Goal: Task Accomplishment & Management: Manage account settings

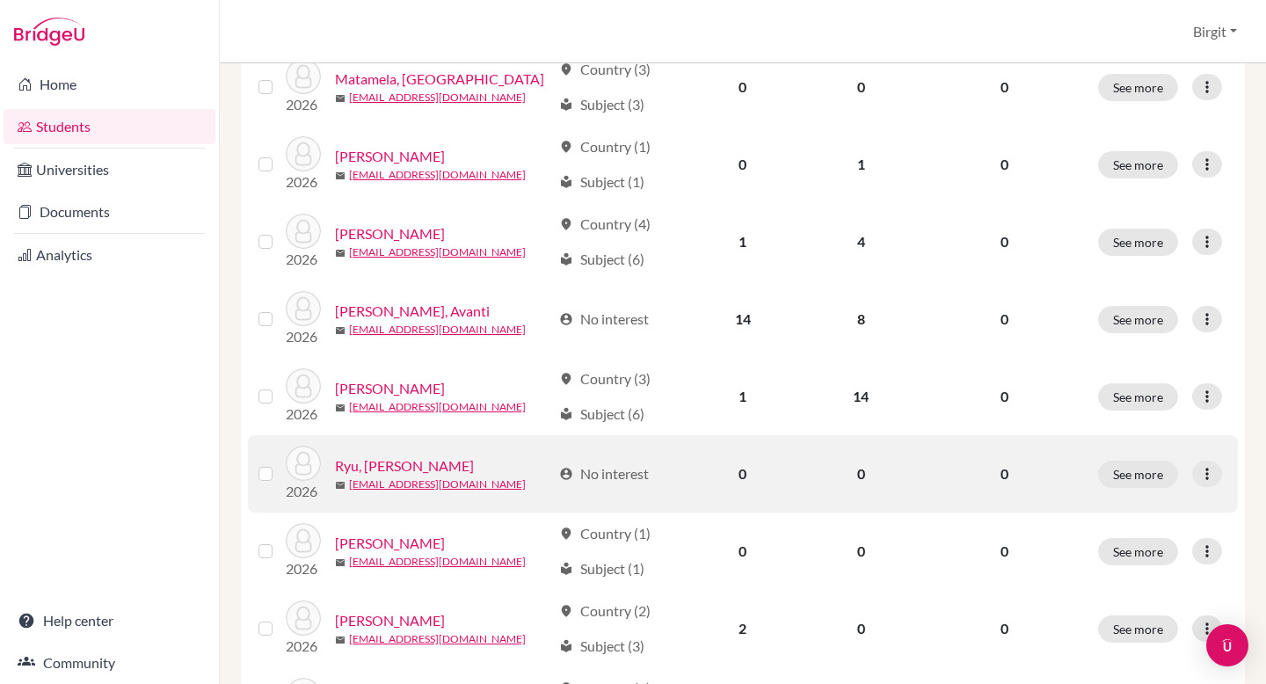
scroll to position [1179, 0]
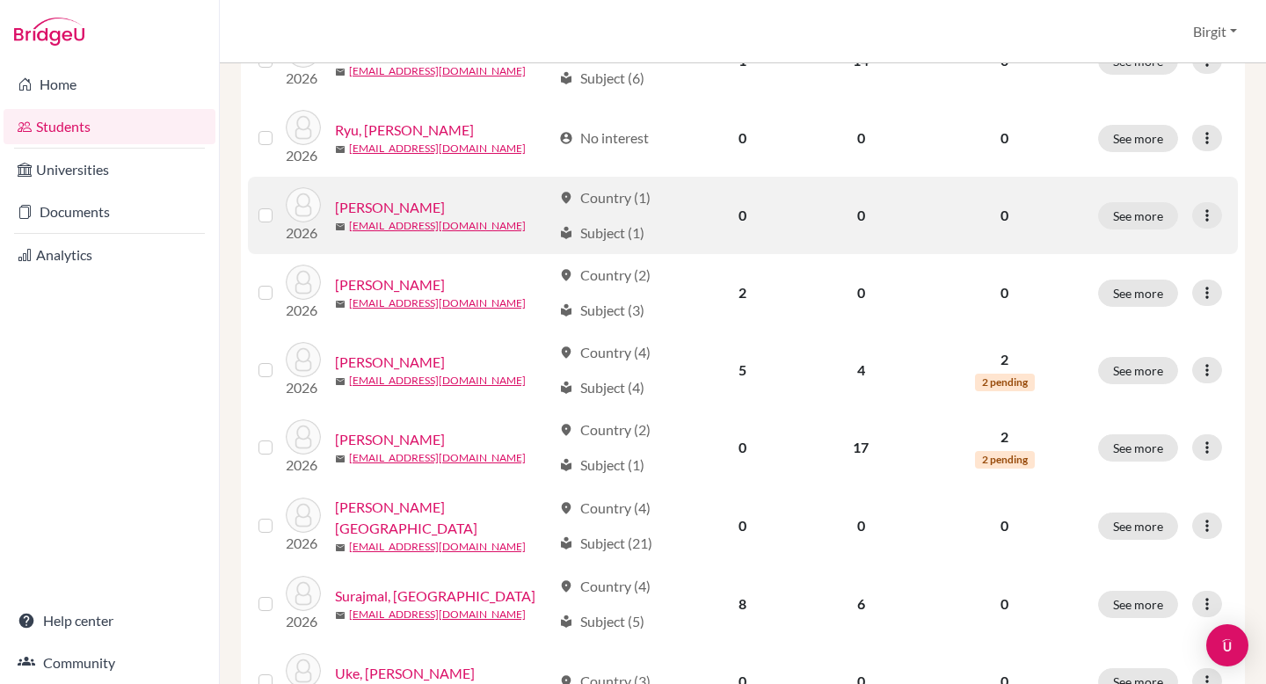
click at [382, 206] on link "Shah, Aryan" at bounding box center [390, 207] width 110 height 21
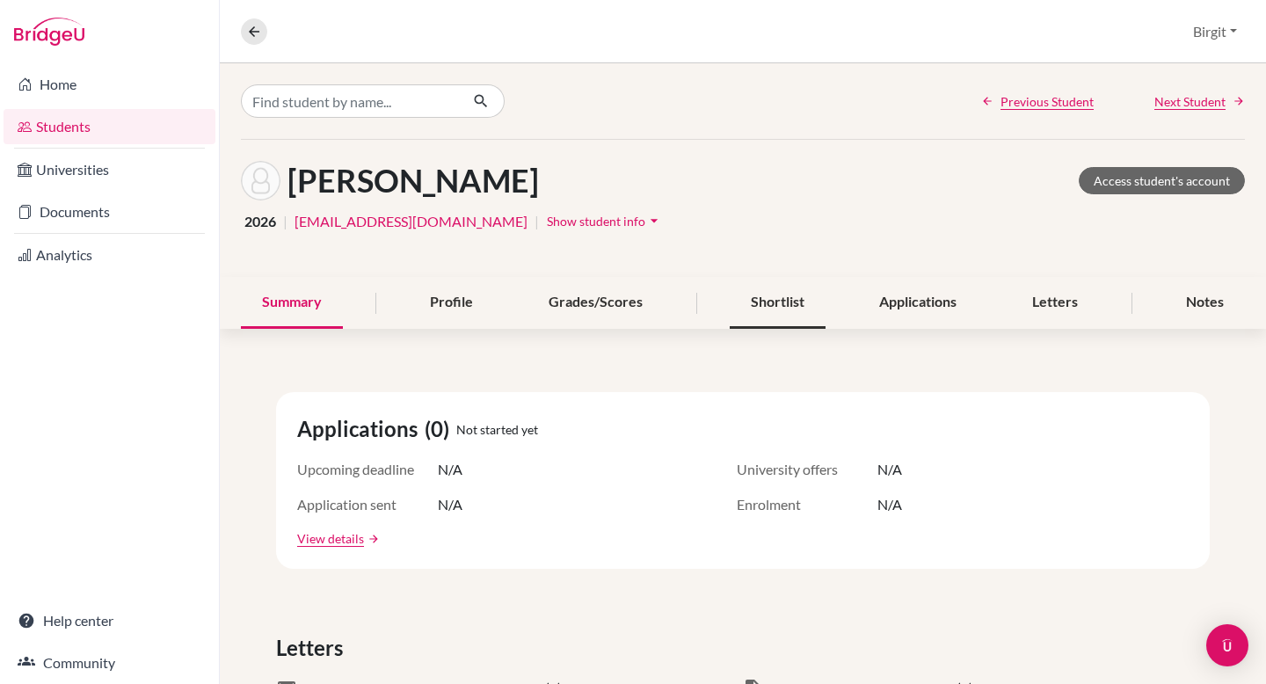
click at [766, 308] on div "Shortlist" at bounding box center [778, 303] width 96 height 52
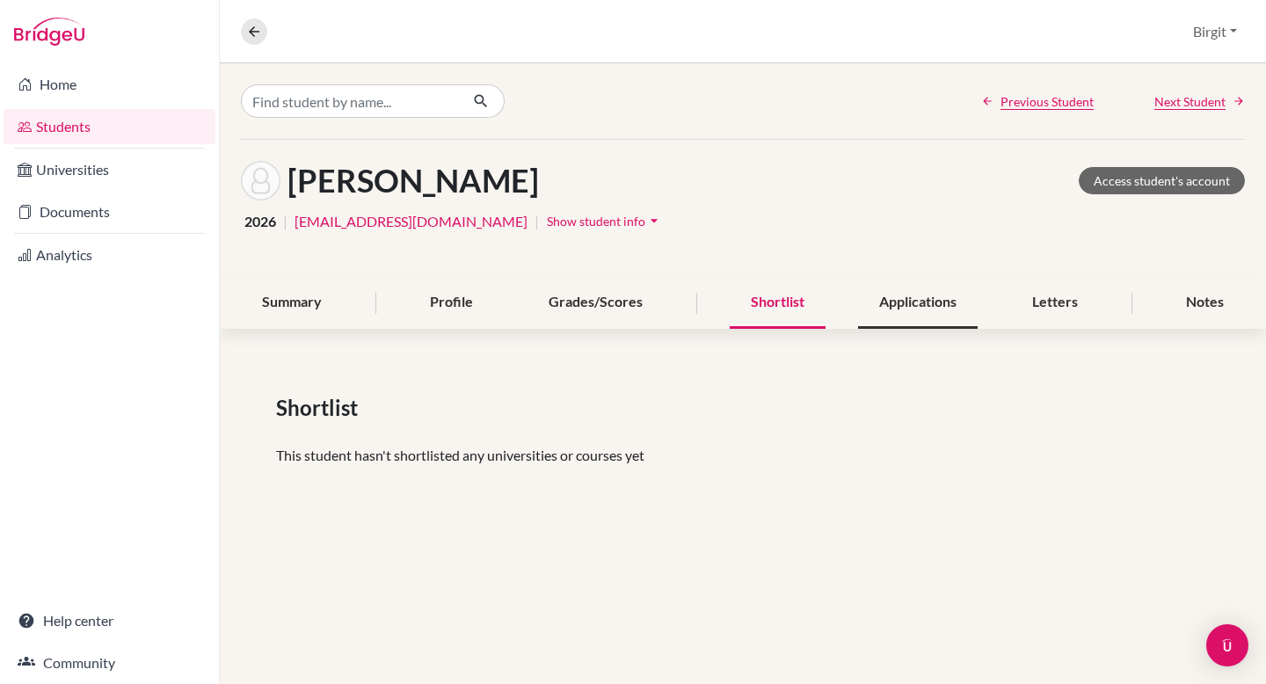
click at [907, 309] on div "Applications" at bounding box center [918, 303] width 120 height 52
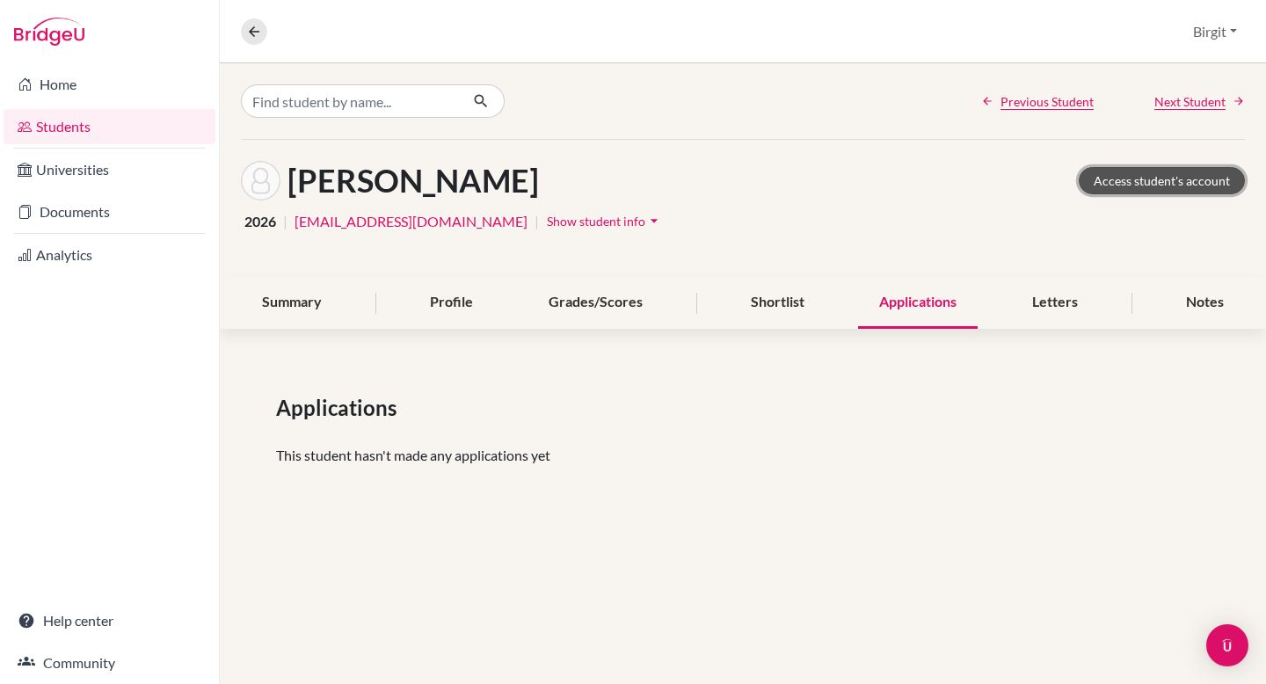
click at [1178, 183] on link "Access student's account" at bounding box center [1162, 180] width 166 height 27
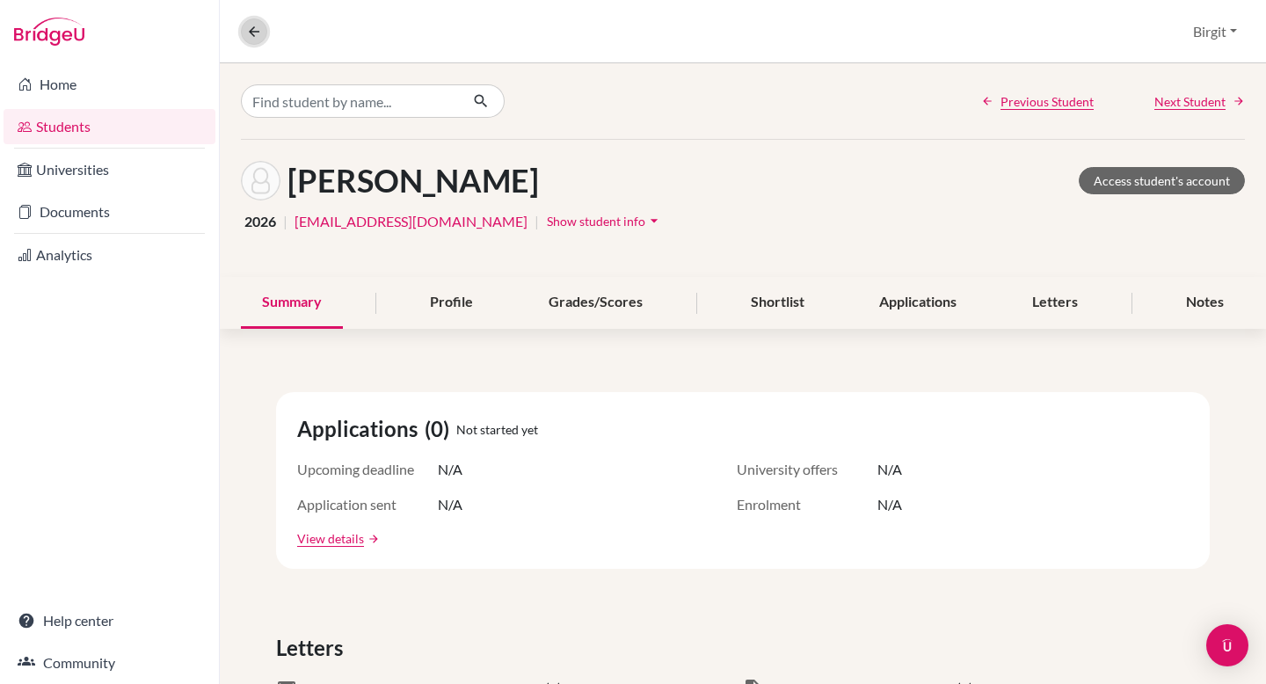
click at [254, 40] on button at bounding box center [254, 31] width 26 height 26
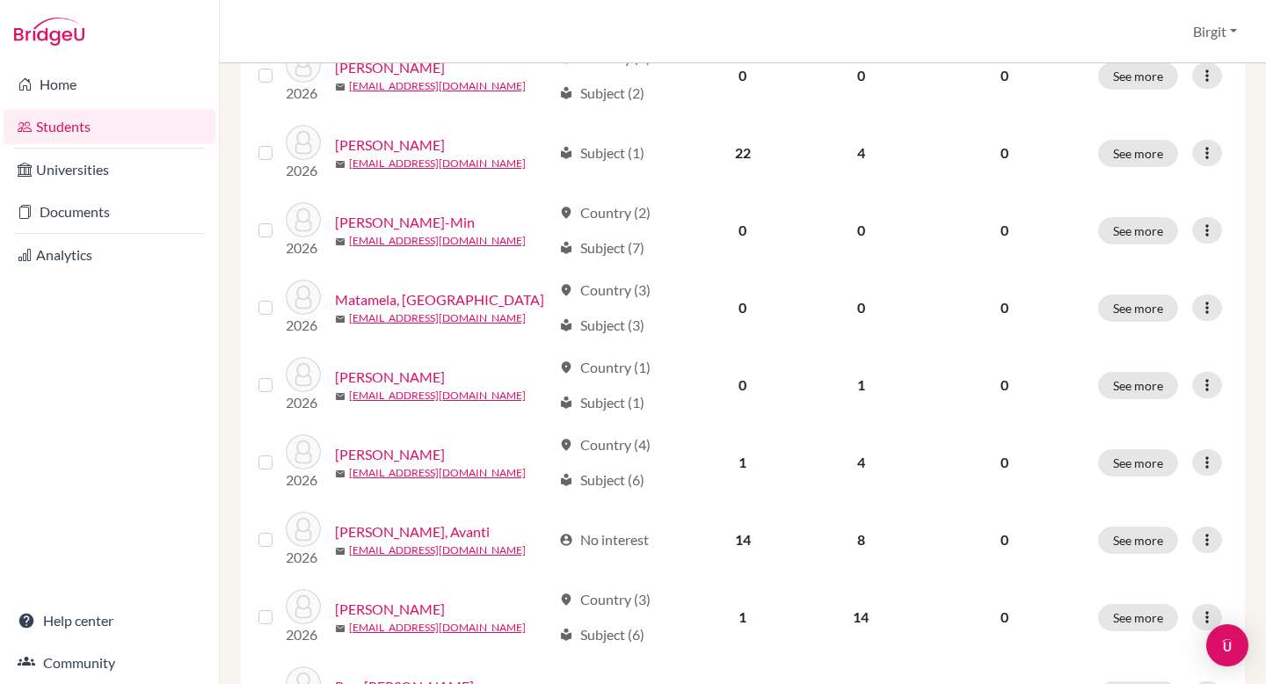
scroll to position [644, 0]
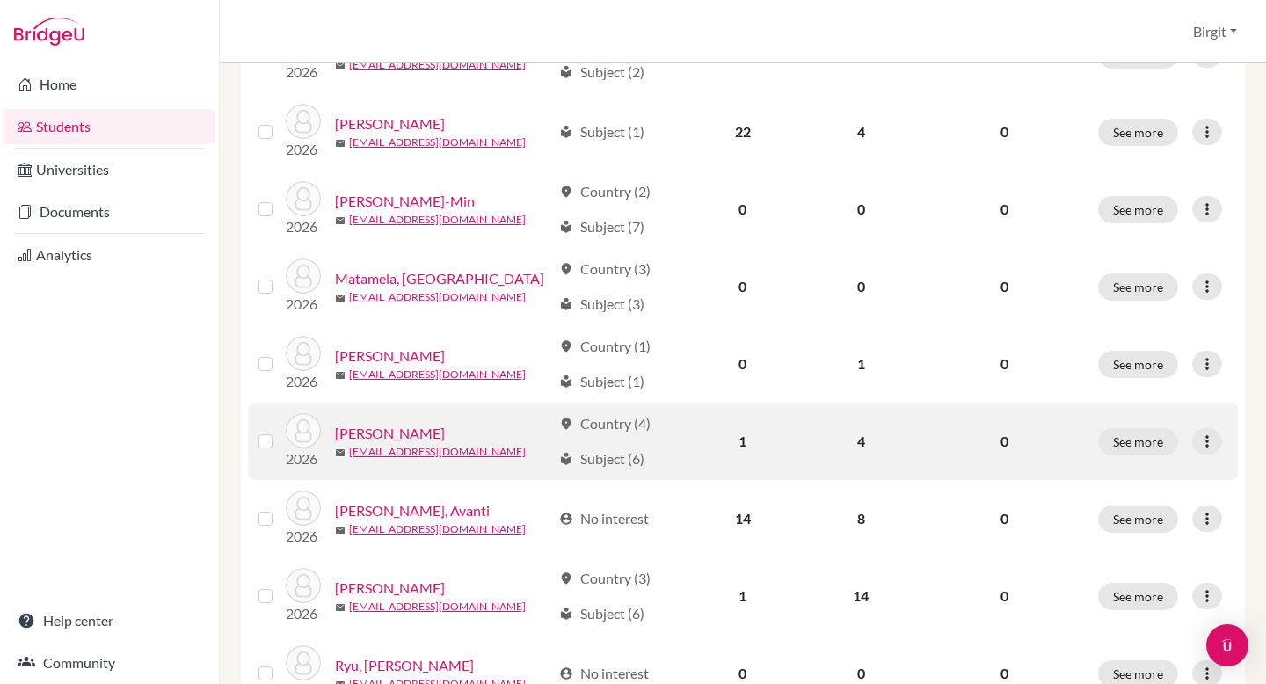
click at [371, 434] on link "[PERSON_NAME]" at bounding box center [390, 433] width 110 height 21
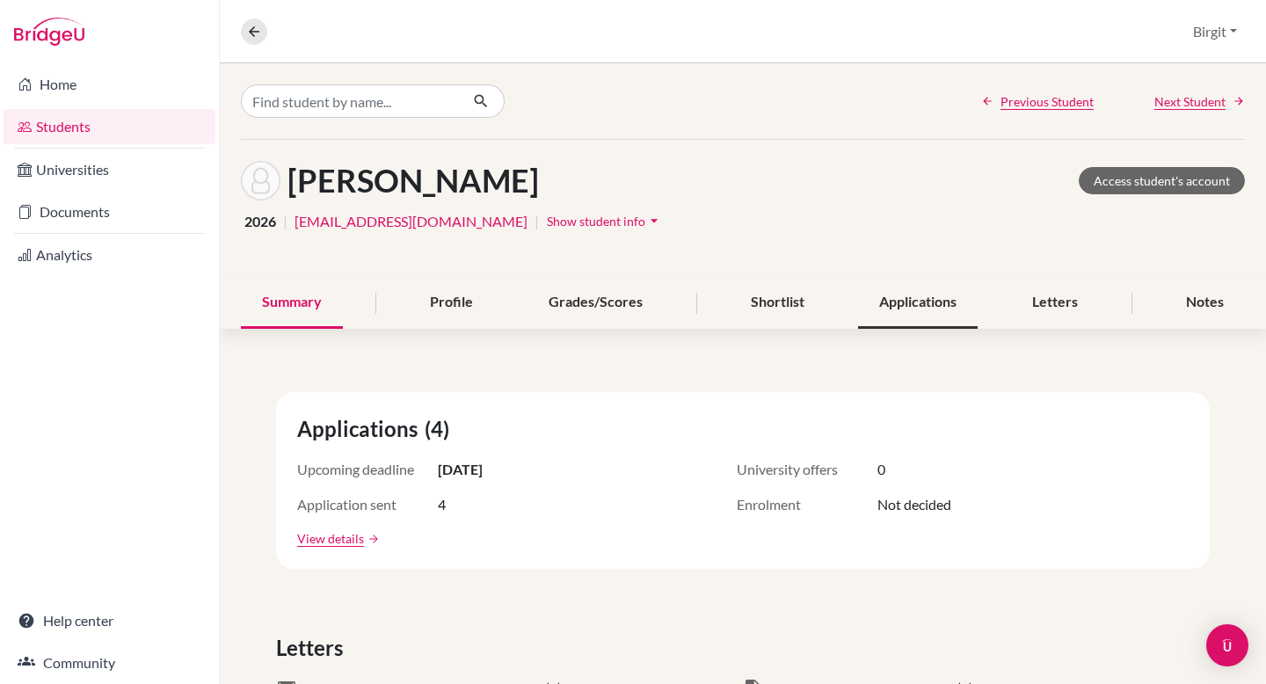
click at [893, 307] on div "Applications" at bounding box center [918, 303] width 120 height 52
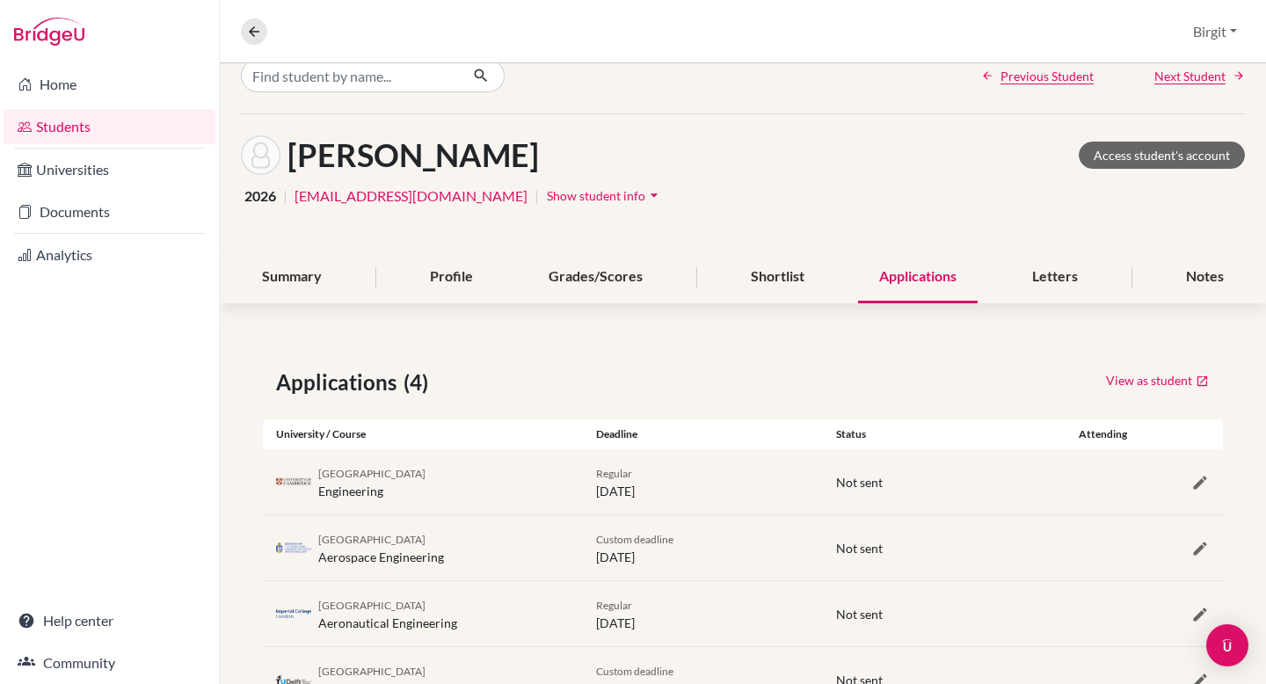
scroll to position [1, 0]
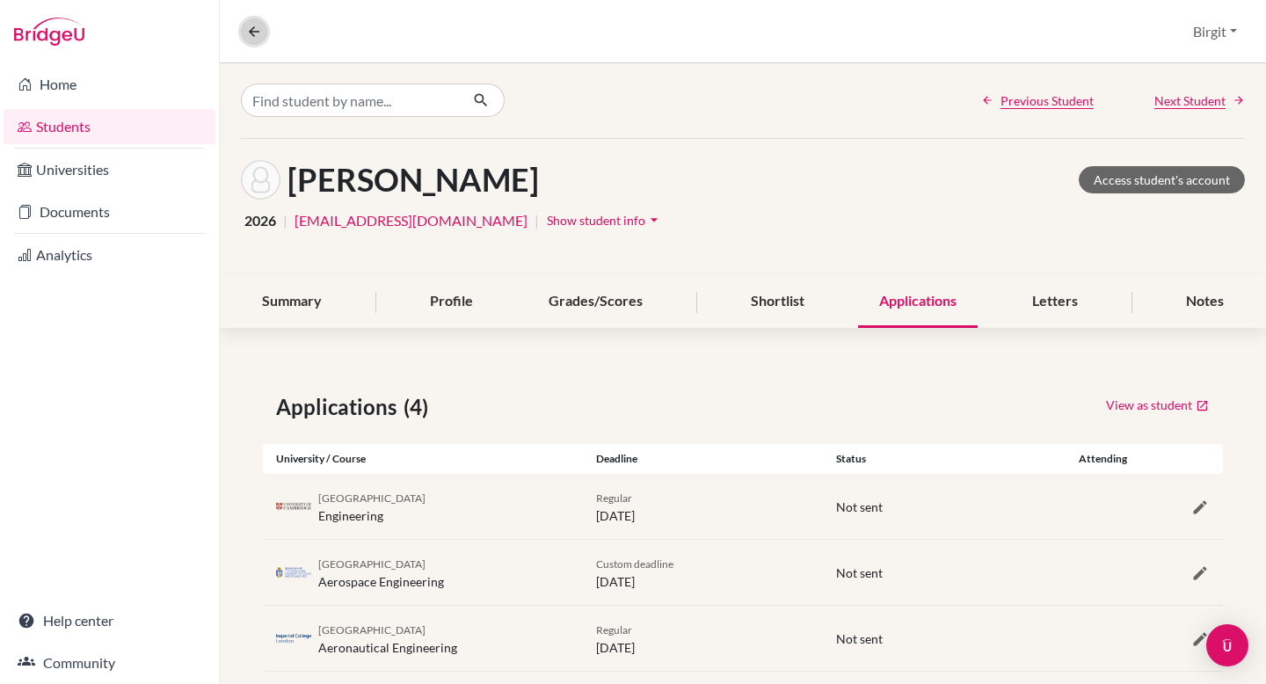
click at [258, 37] on icon at bounding box center [254, 32] width 16 height 16
